Goal: Communication & Community: Ask a question

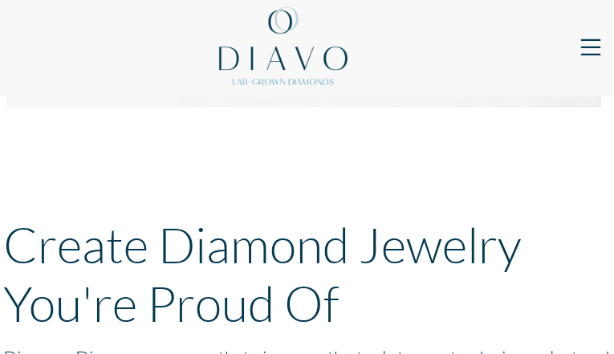
type input "iTmLMKvkPgojX"
type input "ylXlctSpSRSIx"
type input "[EMAIL_ADDRESS][DOMAIN_NAME]"
type input "wUcTfqkdFdOWhi"
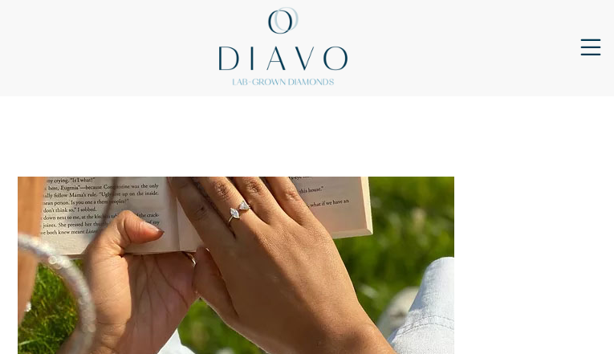
type input "MOUuCzsLiRvsxd"
type input "[EMAIL_ADDRESS][DOMAIN_NAME]"
type input "uLdeOsTVy"
type input "rNHLEPijLEZ"
type input "NYfTyovrzH"
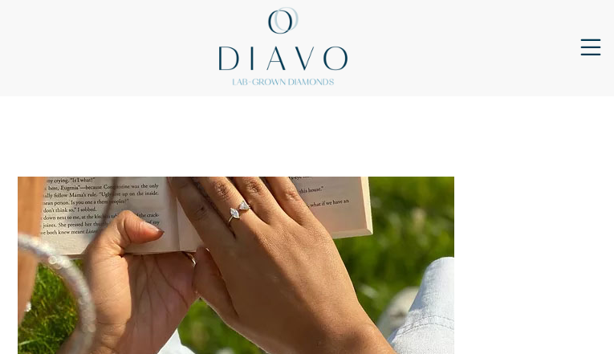
type input "[EMAIL_ADDRESS][DOMAIN_NAME]"
type input "hRftFDSpkWvwQ"
type input "BtbKCcbDeGo"
type input "[EMAIL_ADDRESS][DOMAIN_NAME]"
type input "uwwYDzePIHnhLIf"
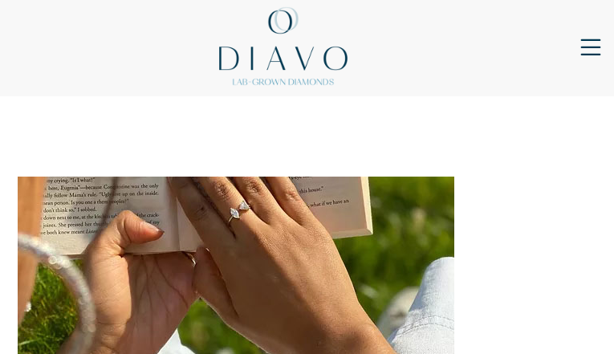
type input "UJaXcPxxKHpkmH"
type input "OEJIcLaDREwyDdhp"
type input "[EMAIL_ADDRESS][DOMAIN_NAME]"
type input "ybHcQEOlRVhsO"
